Goal: Check status: Check status

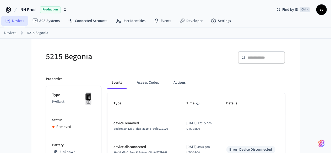
click at [10, 21] on link "Devices" at bounding box center [14, 20] width 27 height 9
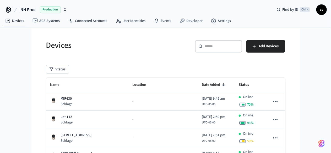
click at [242, 49] on div "​ ​" at bounding box center [218, 46] width 47 height 13
paste input "**********"
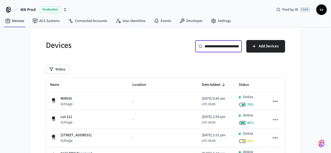
scroll to position [0, 40]
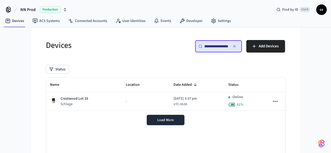
type input "**********"
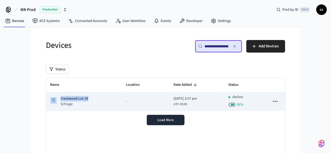
drag, startPoint x: 92, startPoint y: 91, endPoint x: 98, endPoint y: 95, distance: 7.8
click at [98, 95] on table "Name Location Date Added Status Crestwood Lot 19 Schlage - [DATE] 3:37 pm UTC-0…" at bounding box center [165, 94] width 239 height 33
click at [98, 95] on td "Crestwood Lot 19 Schlage" at bounding box center [84, 101] width 76 height 18
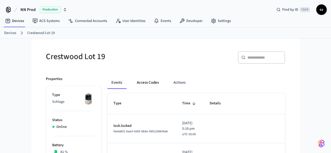
click at [135, 79] on button "Access Codes" at bounding box center [148, 82] width 30 height 13
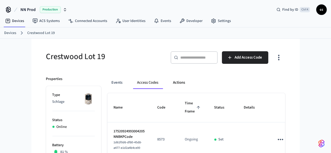
click at [171, 87] on button "Actions" at bounding box center [179, 82] width 20 height 13
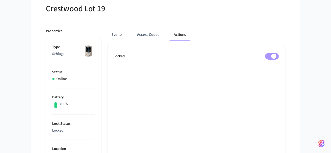
scroll to position [46, 0]
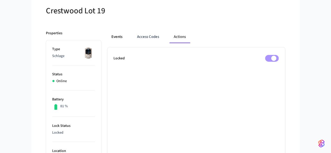
click at [107, 37] on button "Events" at bounding box center [116, 37] width 19 height 13
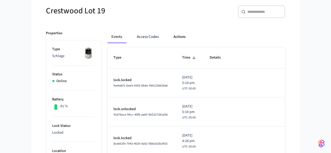
click at [169, 37] on button "Actions" at bounding box center [179, 37] width 20 height 13
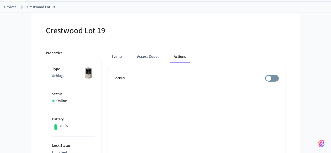
scroll to position [27, 0]
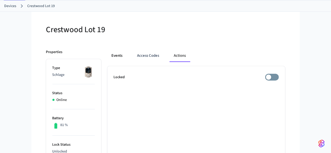
click at [107, 54] on button "Events" at bounding box center [116, 55] width 19 height 13
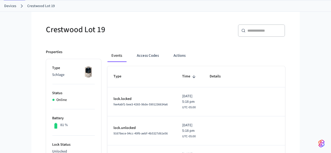
click at [176, 81] on th "Time" at bounding box center [189, 76] width 27 height 21
click at [191, 77] on icon "sticky table" at bounding box center [193, 76] width 5 height 5
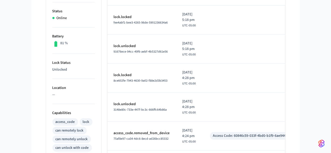
scroll to position [0, 0]
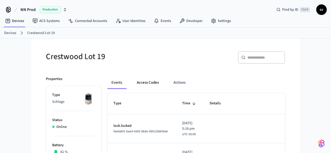
click at [133, 80] on button "Access Codes" at bounding box center [148, 82] width 30 height 13
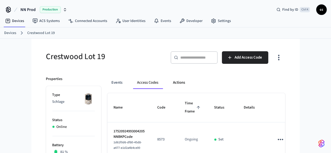
click at [169, 85] on button "Actions" at bounding box center [179, 82] width 20 height 13
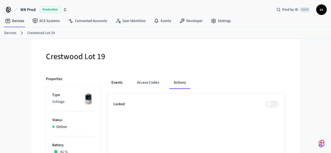
click at [107, 82] on button "Events" at bounding box center [116, 82] width 19 height 13
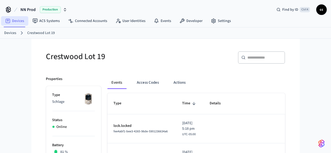
click at [15, 23] on link "Devices" at bounding box center [14, 20] width 27 height 9
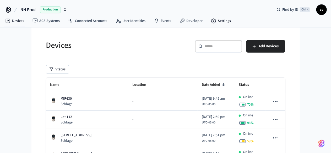
click at [238, 47] on input "text" at bounding box center [221, 46] width 34 height 5
paste input "**********"
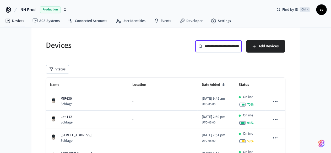
scroll to position [0, 40]
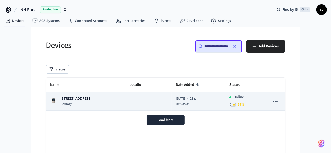
type input "**********"
click at [132, 104] on td "-" at bounding box center [148, 101] width 46 height 18
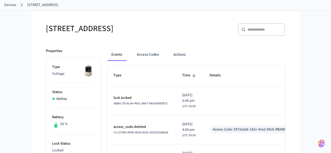
scroll to position [24, 0]
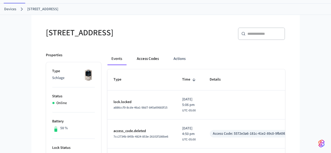
click at [133, 60] on button "Access Codes" at bounding box center [148, 59] width 30 height 13
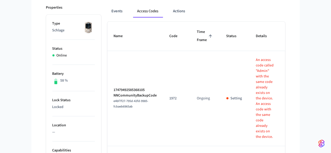
scroll to position [0, 0]
